Goal: Check status

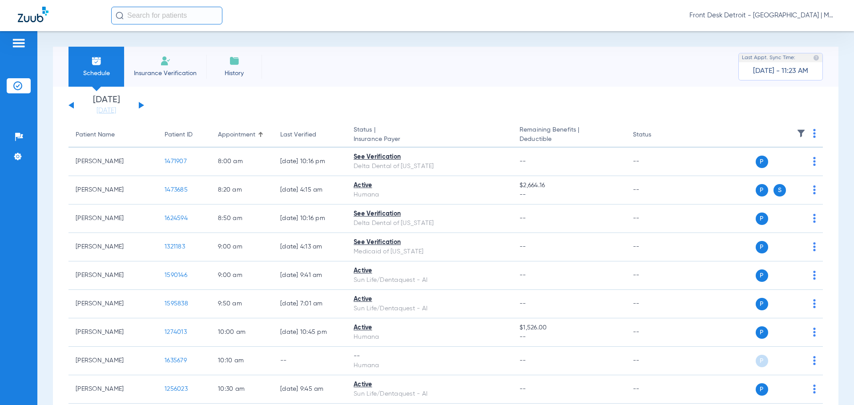
click at [139, 104] on button at bounding box center [141, 105] width 5 height 7
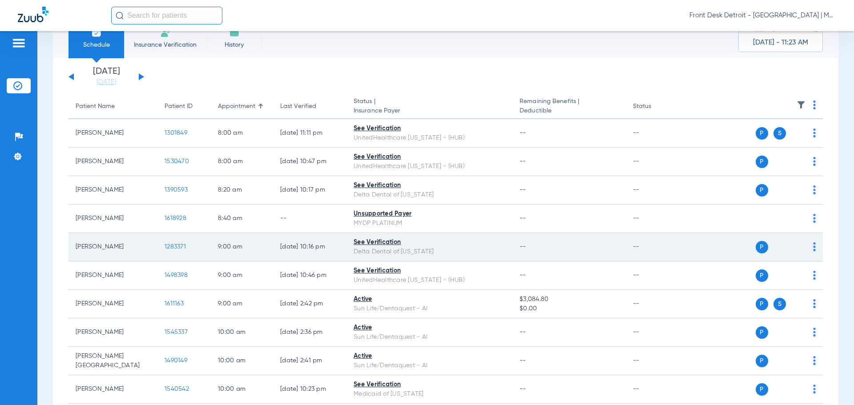
scroll to position [89, 0]
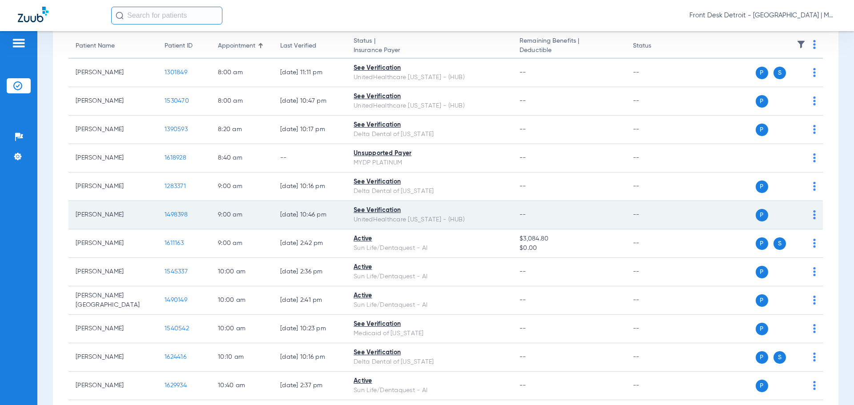
click at [173, 217] on span "1498398" at bounding box center [176, 215] width 23 height 6
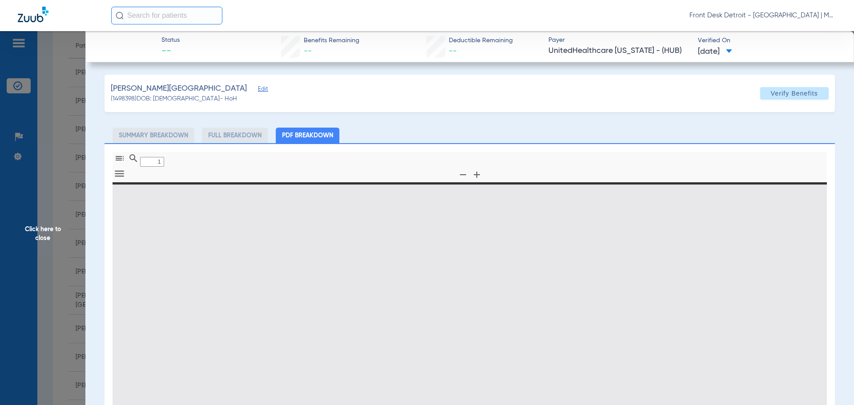
type input "0"
select select "page-width"
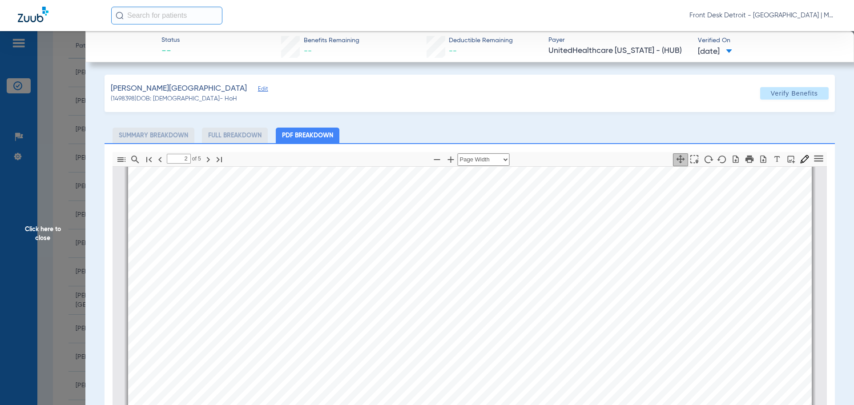
scroll to position [1424, 0]
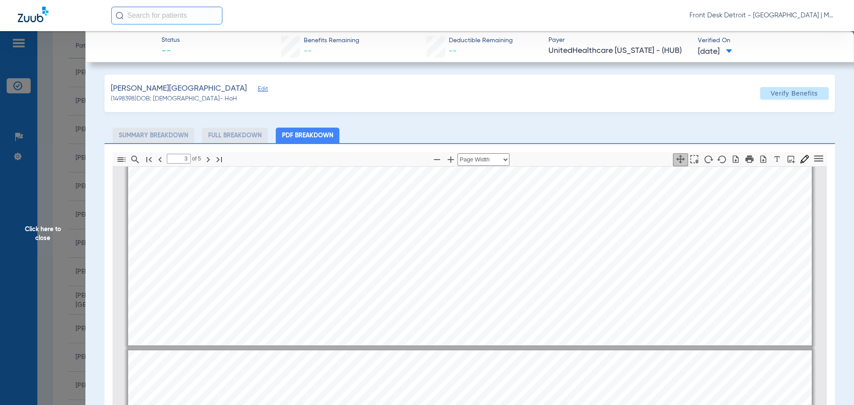
type input "4"
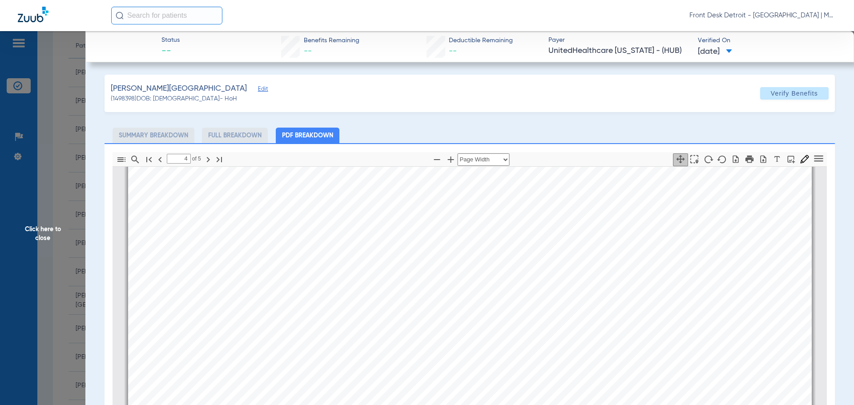
scroll to position [2936, 0]
click at [48, 174] on span "Click here to close" at bounding box center [42, 233] width 85 height 405
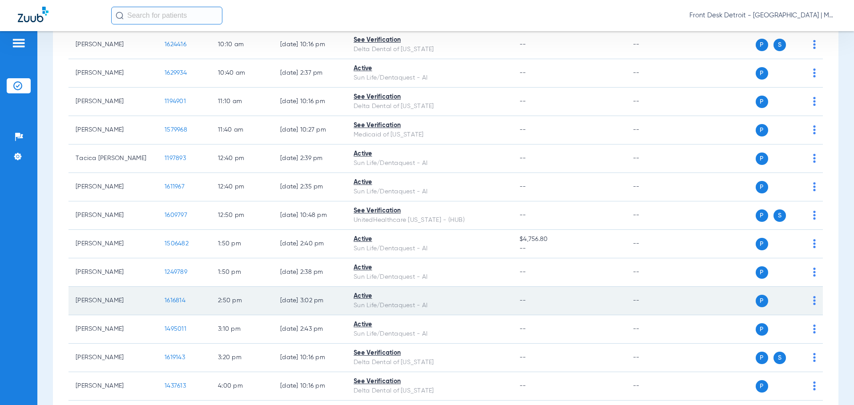
scroll to position [454, 0]
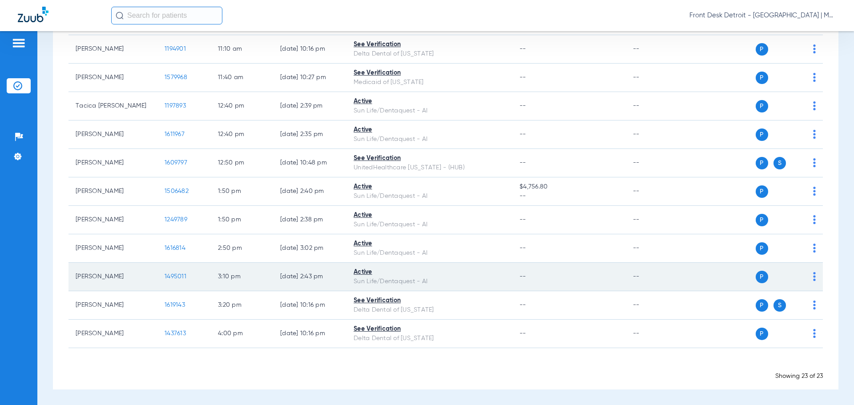
click at [185, 278] on span "1495011" at bounding box center [176, 277] width 22 height 6
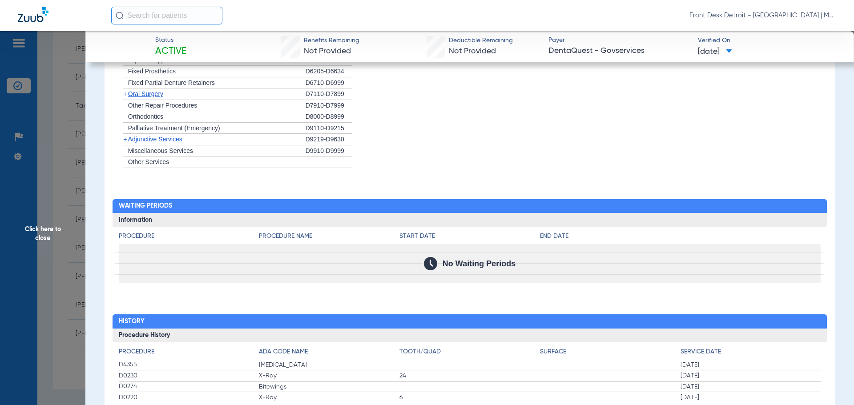
scroll to position [707, 0]
